Goal: Task Accomplishment & Management: Manage account settings

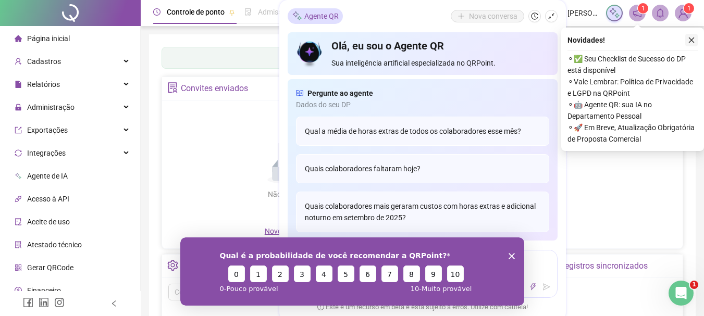
click at [695, 38] on icon "close" at bounding box center [691, 39] width 7 height 7
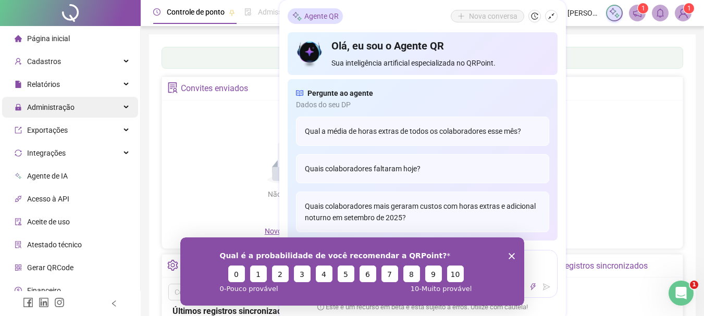
click at [42, 101] on span "Administração" at bounding box center [45, 107] width 60 height 21
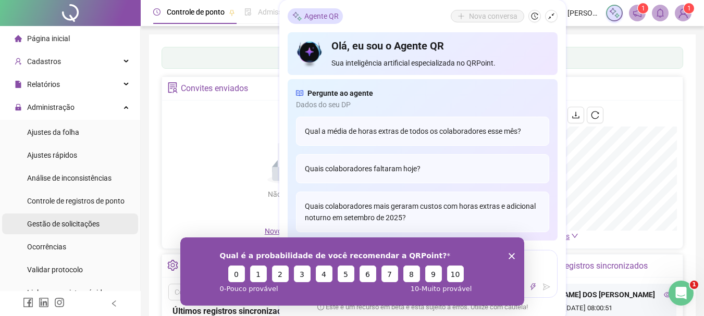
click at [67, 226] on span "Gestão de solicitações" at bounding box center [63, 224] width 72 height 8
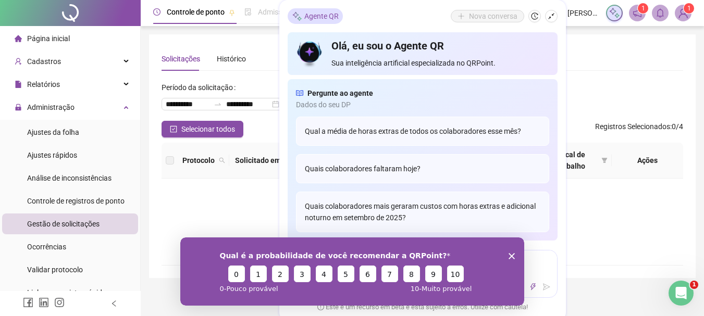
click at [512, 248] on div "Qual é a probabilidade de você recomendar a QRPoint? 0 1 2 3 4 5 6 7 8 9 10 0 -…" at bounding box center [352, 271] width 344 height 68
click at [512, 254] on polygon "Encerrar pesquisa" at bounding box center [511, 256] width 6 height 6
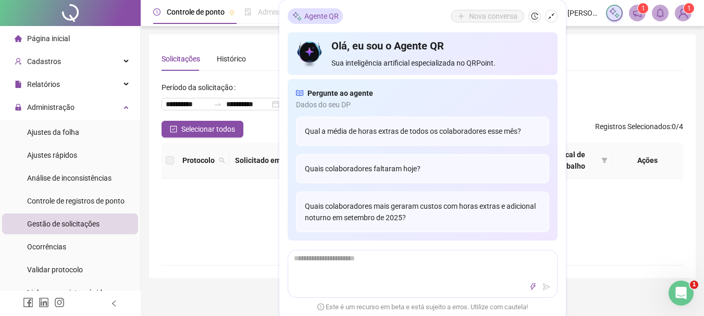
click at [216, 252] on div "Não há dados Não há dados" at bounding box center [423, 222] width 522 height 86
click at [549, 14] on icon "shrink" at bounding box center [551, 16] width 7 height 7
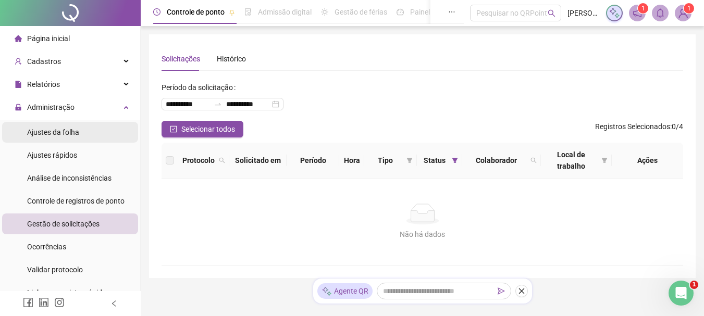
click at [46, 125] on div "Ajustes da folha" at bounding box center [53, 132] width 52 height 21
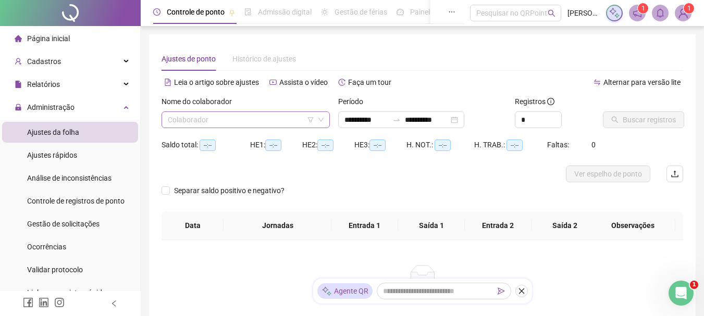
type input "**********"
click at [241, 125] on input "search" at bounding box center [241, 120] width 146 height 16
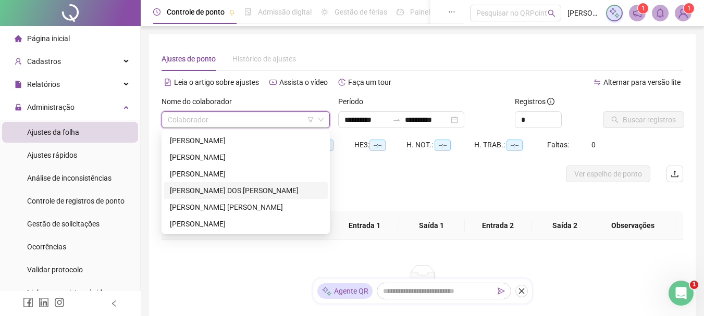
click at [200, 191] on div "[PERSON_NAME] DOS [PERSON_NAME]" at bounding box center [246, 190] width 152 height 11
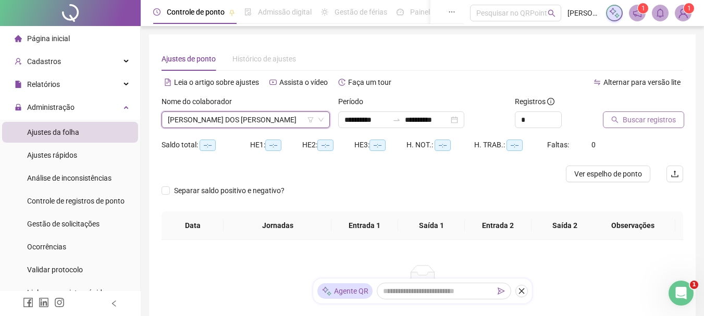
click at [641, 116] on span "Buscar registros" at bounding box center [649, 119] width 53 height 11
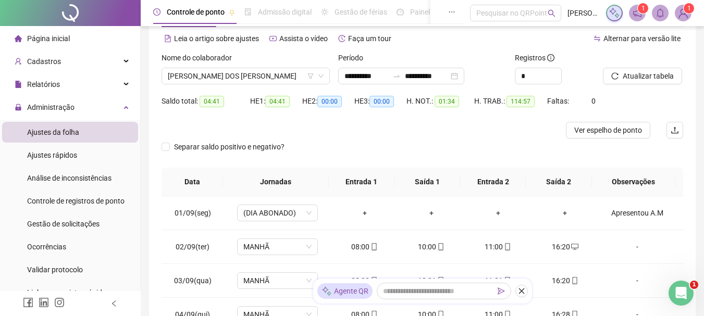
scroll to position [104, 0]
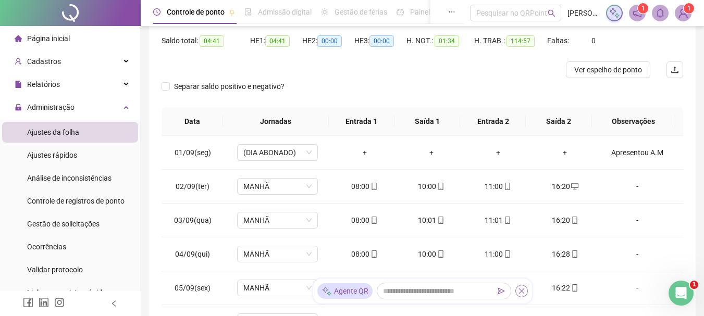
click at [522, 289] on icon "close" at bounding box center [521, 291] width 7 height 7
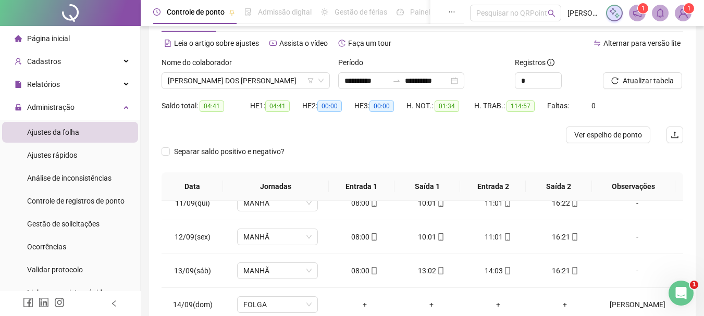
scroll to position [0, 0]
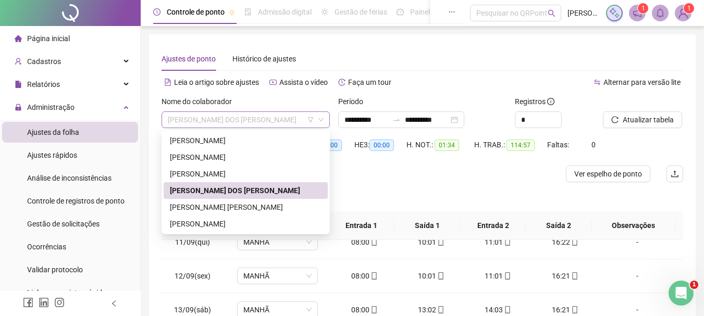
click at [242, 127] on span "[PERSON_NAME] DOS [PERSON_NAME]" at bounding box center [246, 120] width 156 height 16
click at [213, 173] on div "[PERSON_NAME]" at bounding box center [246, 173] width 152 height 11
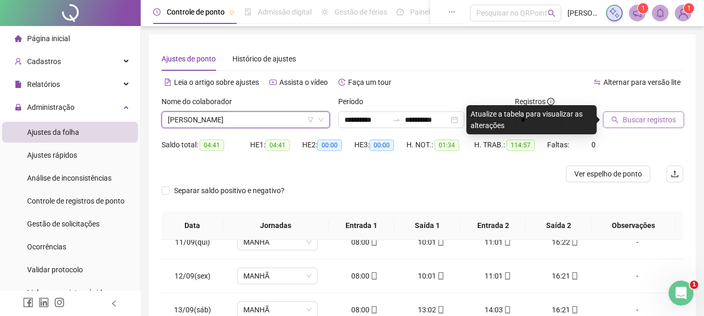
click at [631, 118] on span "Buscar registros" at bounding box center [649, 119] width 53 height 11
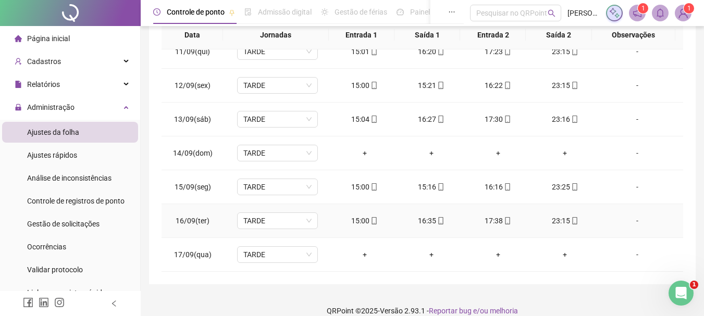
scroll to position [204, 0]
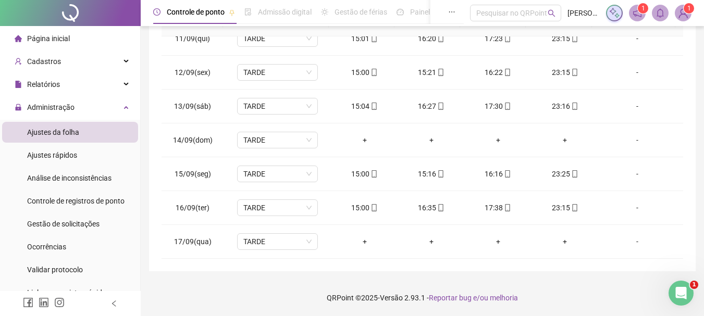
click at [296, 271] on div "**********" at bounding box center [422, 56] width 563 height 520
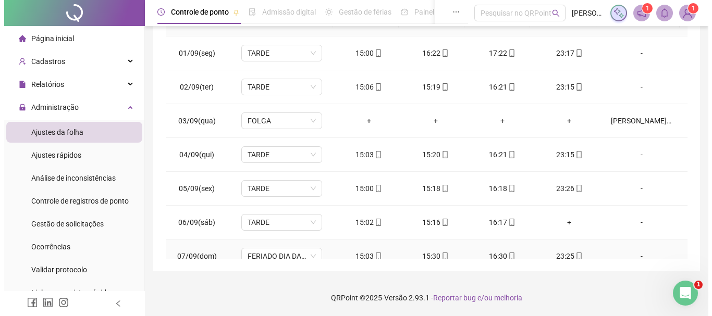
scroll to position [0, 0]
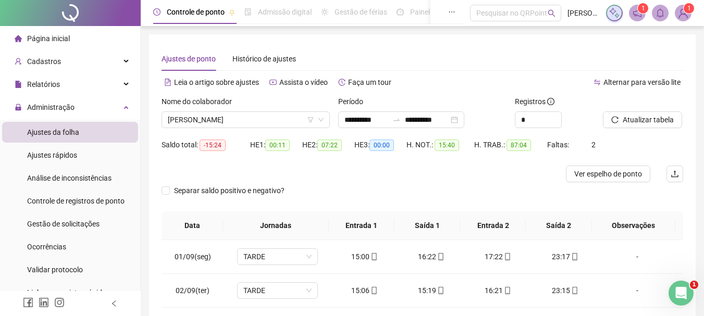
click at [689, 9] on span "1" at bounding box center [689, 8] width 4 height 7
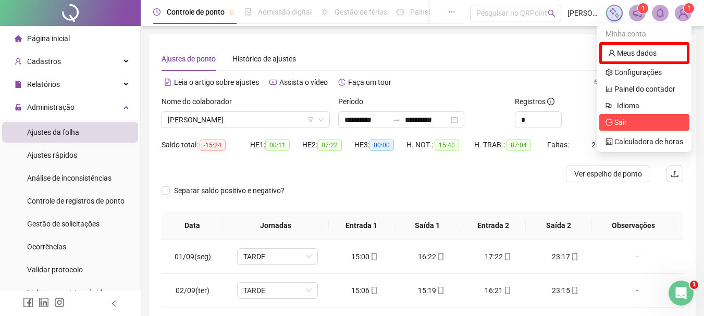
click at [626, 123] on span "Sair" at bounding box center [620, 122] width 13 height 8
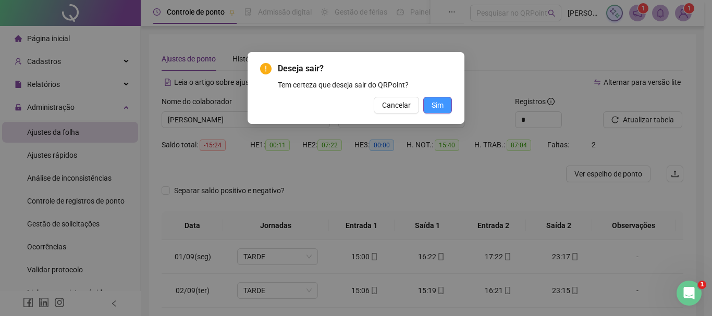
click at [433, 104] on span "Sim" at bounding box center [437, 105] width 12 height 11
